Goal: Information Seeking & Learning: Learn about a topic

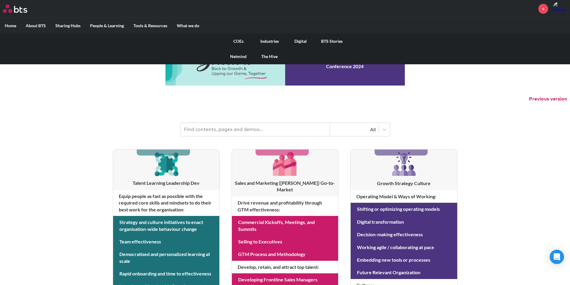
click at [236, 42] on link "COEs" at bounding box center [238, 42] width 31 height 16
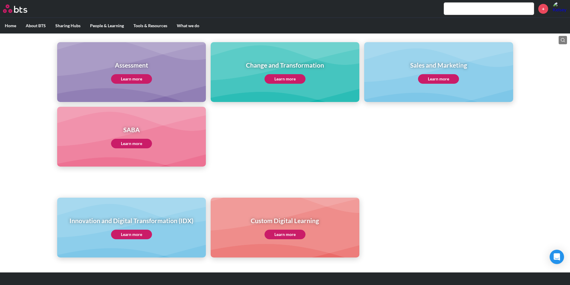
scroll to position [264, 0]
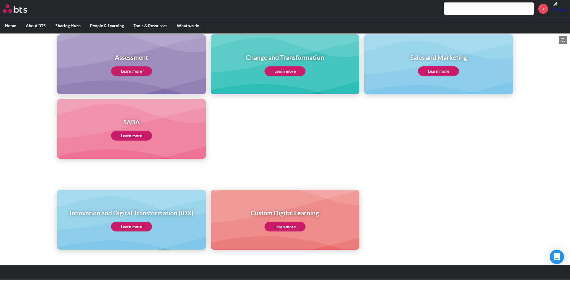
click at [137, 227] on link "Learn more" at bounding box center [131, 227] width 41 height 10
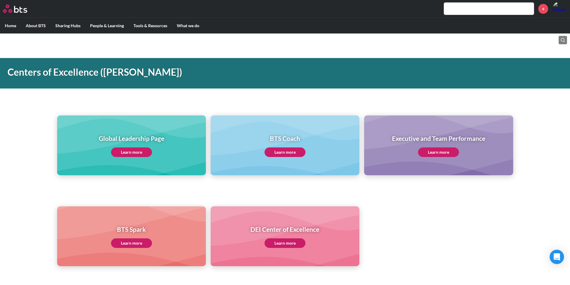
scroll to position [0, 0]
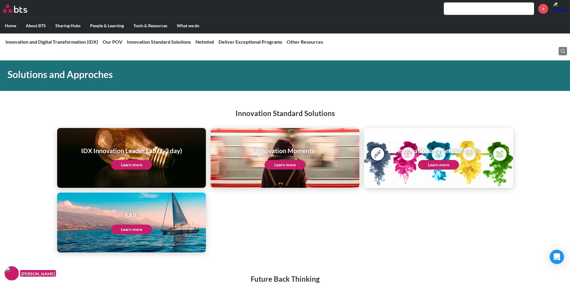
scroll to position [688, 0]
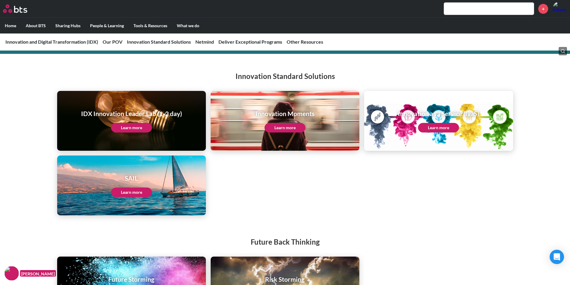
click at [132, 127] on link "Learn more" at bounding box center [131, 128] width 41 height 10
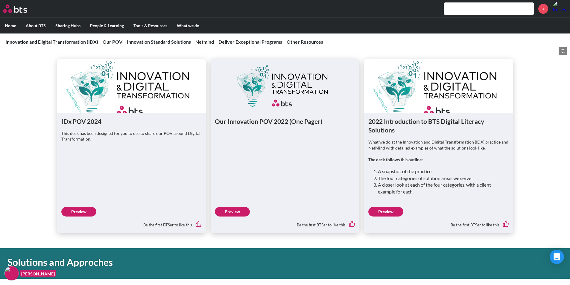
scroll to position [449, 0]
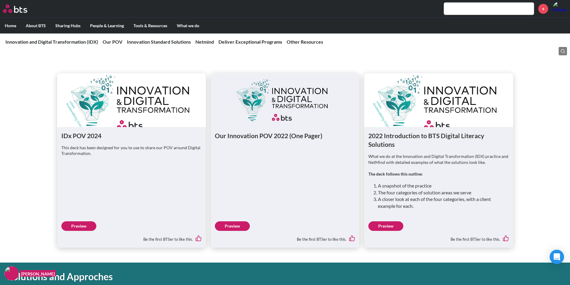
click at [78, 225] on link "Preview" at bounding box center [78, 226] width 35 height 10
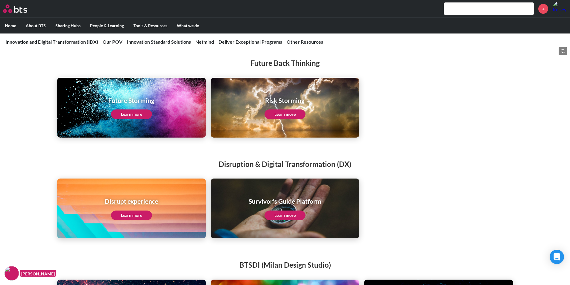
scroll to position [868, 0]
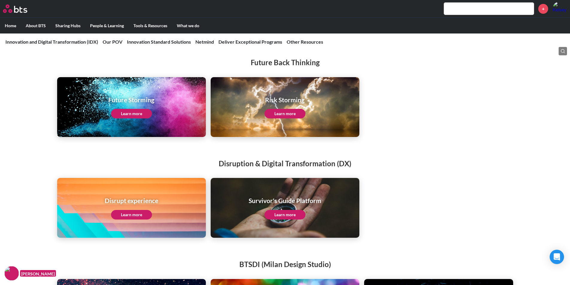
click at [136, 115] on link "Learn more" at bounding box center [131, 114] width 41 height 10
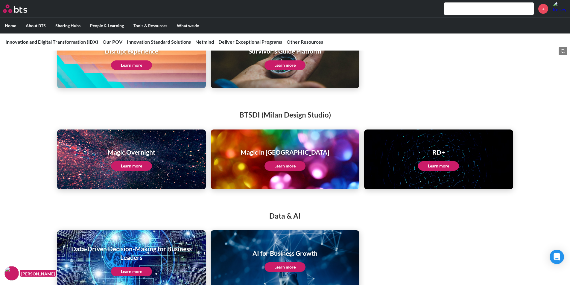
scroll to position [958, 0]
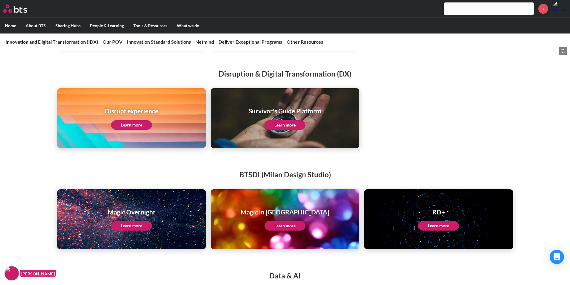
click at [129, 127] on link "Learn more" at bounding box center [131, 125] width 41 height 10
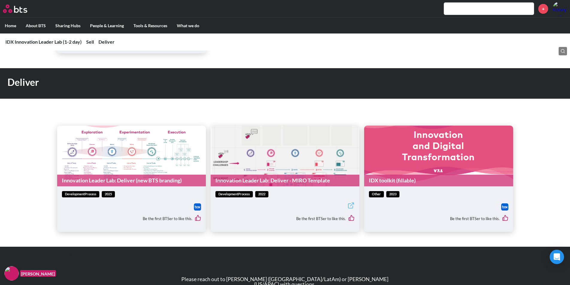
scroll to position [419, 0]
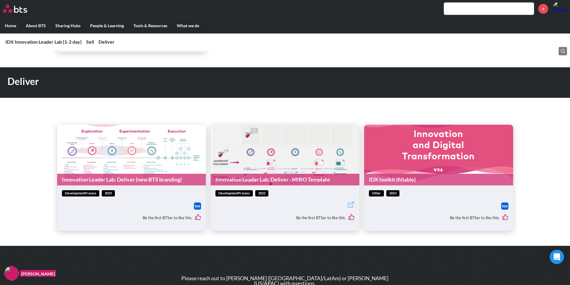
click at [127, 182] on link "Innovation Leader Lab: Deliver (new BTS branding)" at bounding box center [131, 180] width 149 height 12
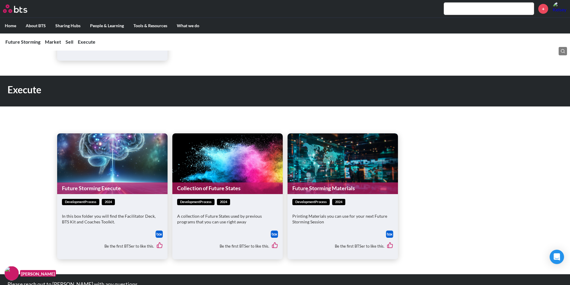
scroll to position [539, 0]
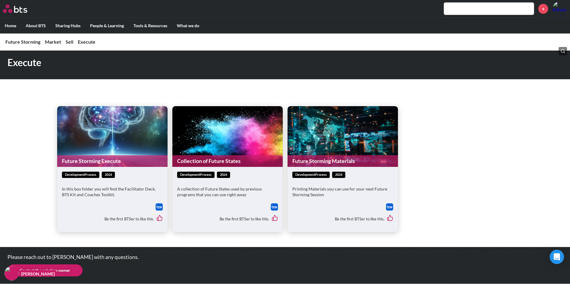
click at [123, 163] on link "Future Storming Execute" at bounding box center [112, 161] width 110 height 12
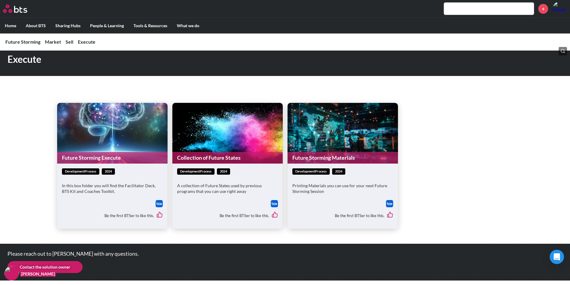
scroll to position [543, 0]
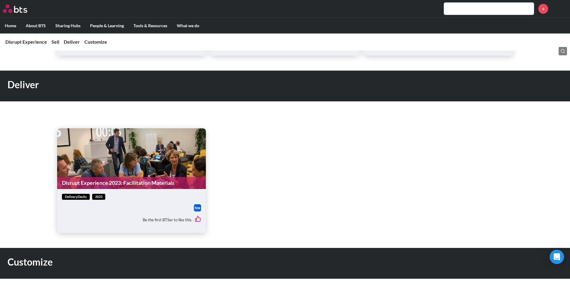
scroll to position [449, 0]
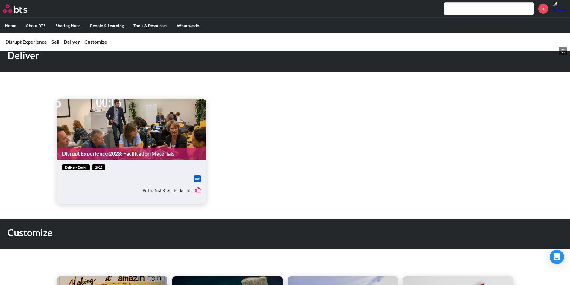
click at [158, 159] on link "Disrupt Experience 2023: Facilitation Materials" at bounding box center [131, 154] width 149 height 12
